Goal: Task Accomplishment & Management: Complete application form

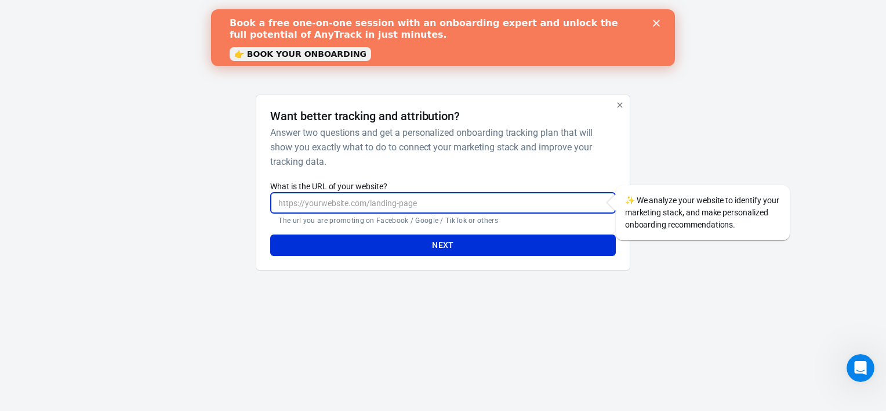
click at [404, 202] on input "What is the URL of your website?" at bounding box center [442, 202] width 345 height 21
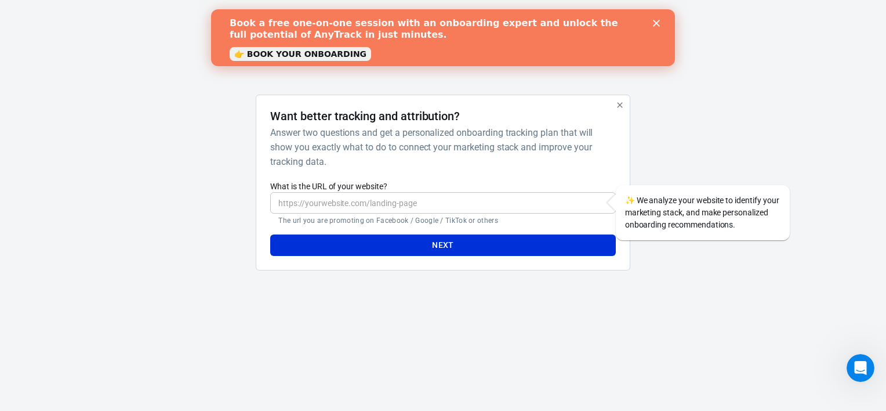
click at [549, 186] on label "What is the URL of your website?" at bounding box center [442, 186] width 345 height 12
click at [549, 192] on input "What is the URL of your website?" at bounding box center [442, 202] width 345 height 21
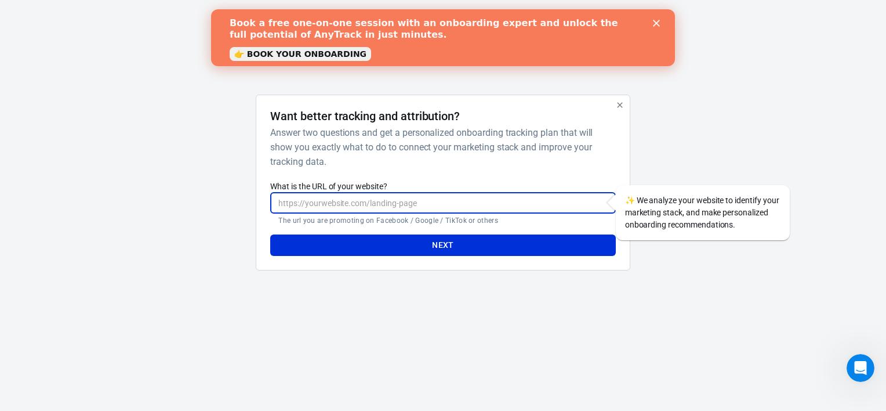
click at [658, 25] on polygon "Close" at bounding box center [656, 23] width 7 height 7
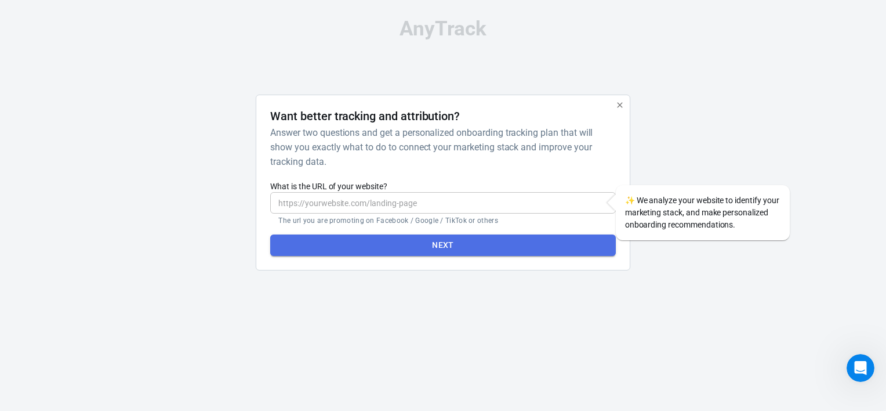
click at [462, 243] on button "Next" at bounding box center [442, 244] width 345 height 21
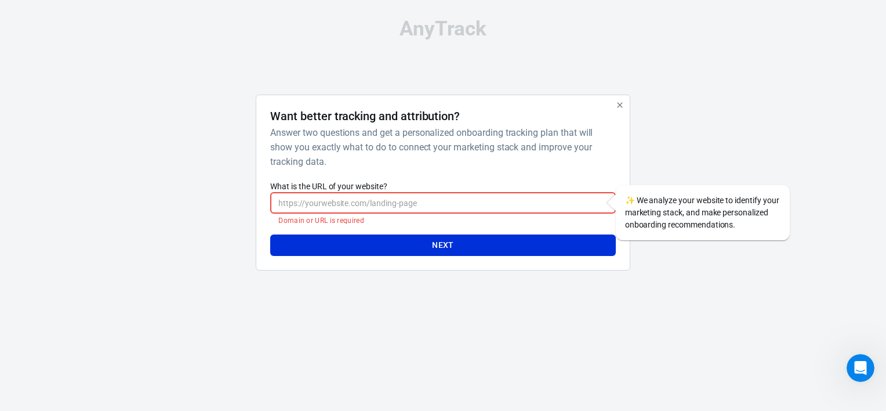
click at [419, 203] on input "What is the URL of your website?" at bounding box center [442, 202] width 345 height 21
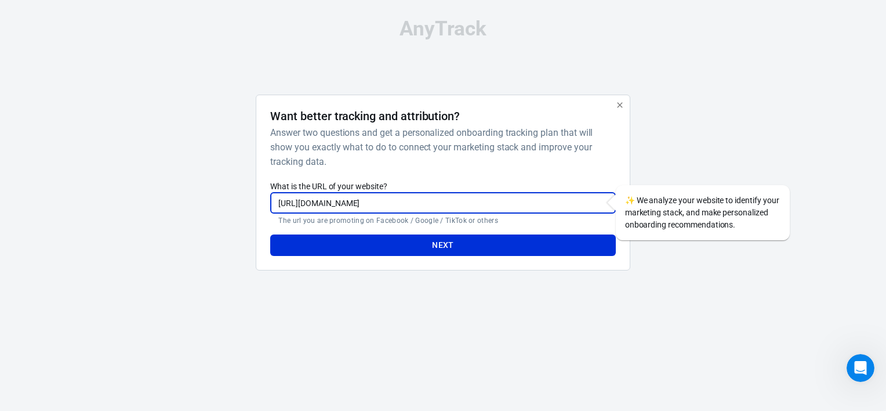
type input "[URL][DOMAIN_NAME]"
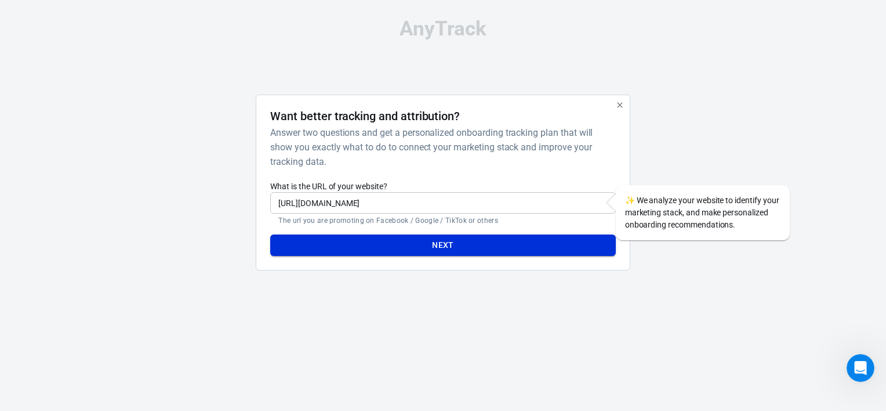
drag, startPoint x: 425, startPoint y: 256, endPoint x: 425, endPoint y: 242, distance: 13.9
click at [425, 254] on div "Want better tracking and attribution? Answer two questions and get a personaliz…" at bounding box center [443, 183] width 374 height 176
click at [417, 249] on button "Next" at bounding box center [442, 244] width 345 height 21
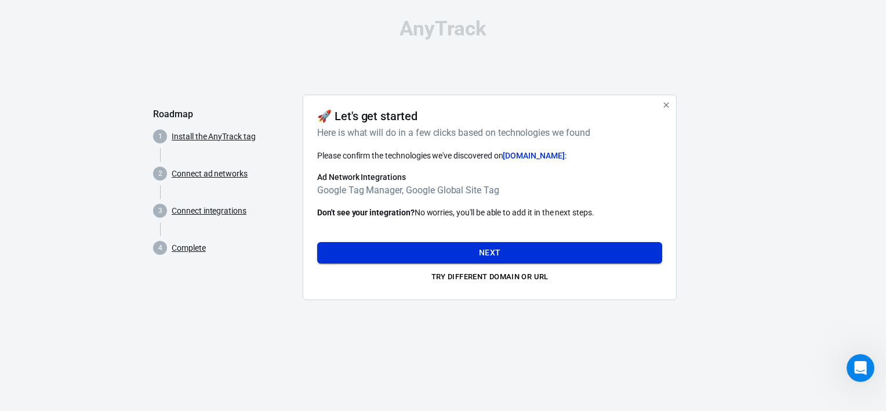
click at [469, 255] on button "Next" at bounding box center [489, 252] width 345 height 21
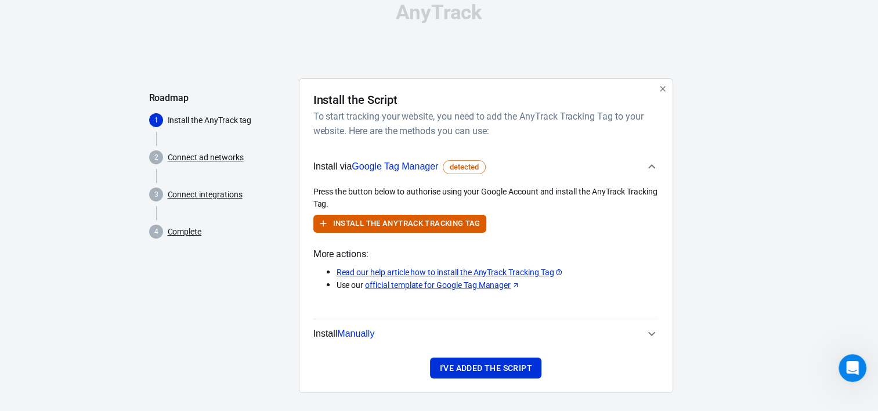
scroll to position [26, 0]
